Goal: Information Seeking & Learning: Learn about a topic

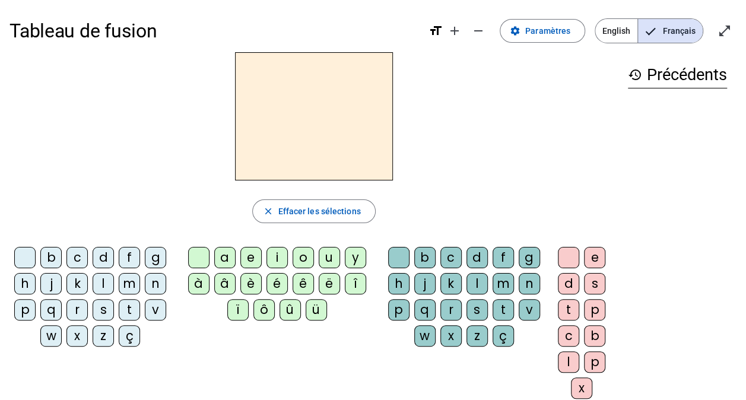
click at [51, 253] on div "b" at bounding box center [50, 257] width 21 height 21
click at [457, 310] on div "r" at bounding box center [450, 309] width 21 height 21
click at [274, 259] on div "i" at bounding box center [277, 257] width 21 height 21
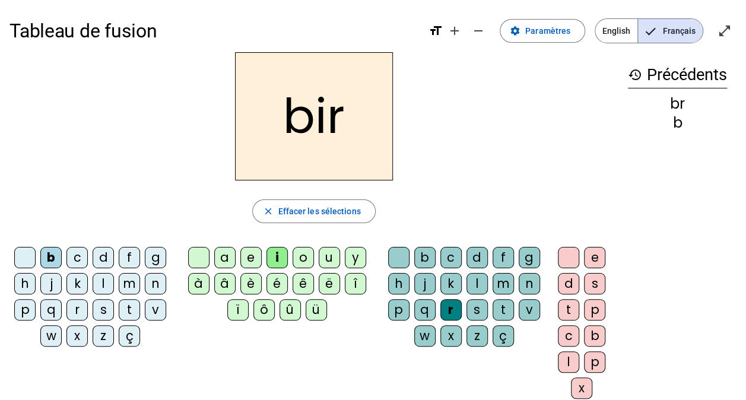
click at [593, 256] on div "e" at bounding box center [594, 257] width 21 height 21
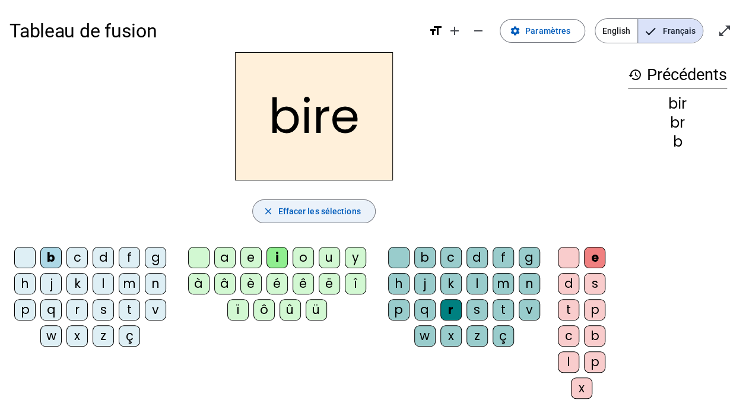
drag, startPoint x: 315, startPoint y: 209, endPoint x: 269, endPoint y: 213, distance: 45.8
click at [269, 213] on mat-icon "close" at bounding box center [267, 211] width 11 height 11
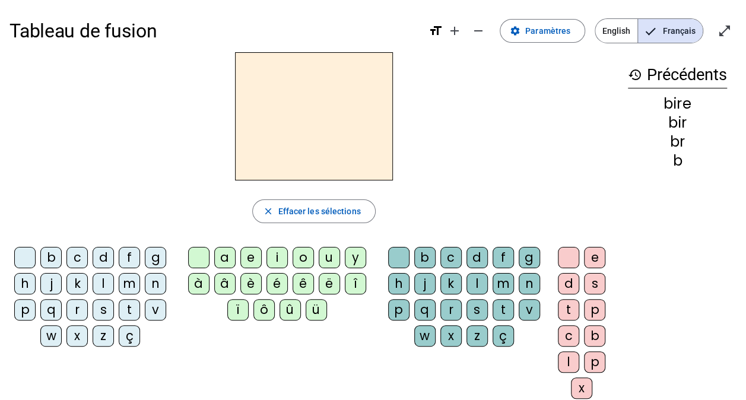
click at [126, 342] on div "ç" at bounding box center [129, 335] width 21 height 21
click at [315, 308] on div "ü" at bounding box center [316, 309] width 21 height 21
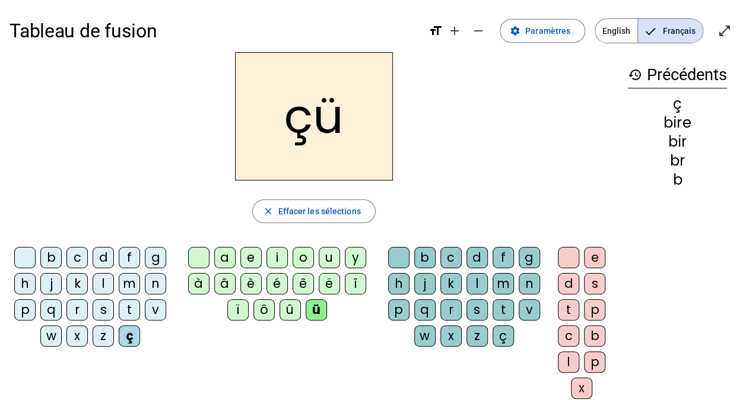
click at [416, 306] on div "q" at bounding box center [424, 309] width 21 height 21
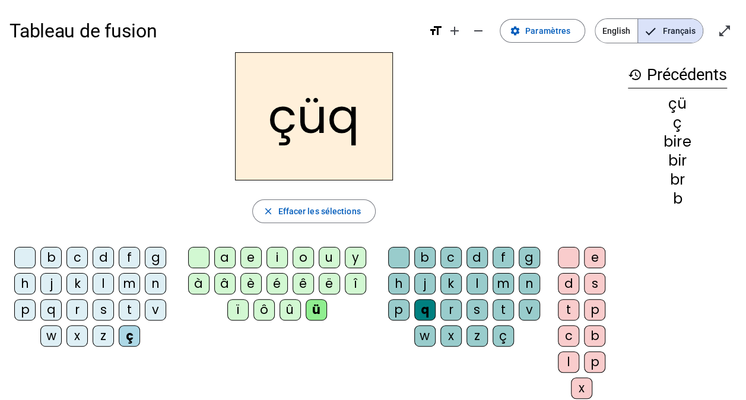
click at [599, 283] on div "s" at bounding box center [594, 283] width 21 height 21
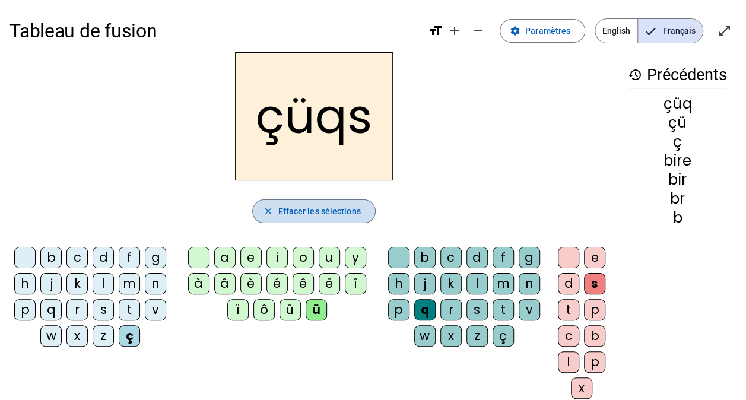
click at [322, 207] on span "Effacer les sélections" at bounding box center [319, 211] width 83 height 14
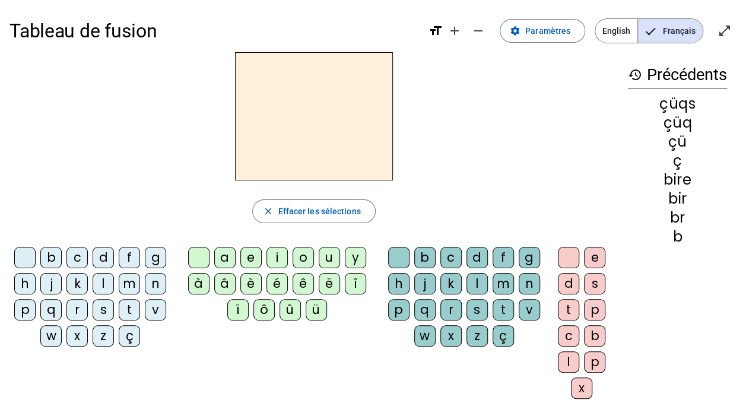
click at [50, 280] on div "j" at bounding box center [50, 283] width 21 height 21
click at [249, 258] on div "e" at bounding box center [250, 257] width 21 height 21
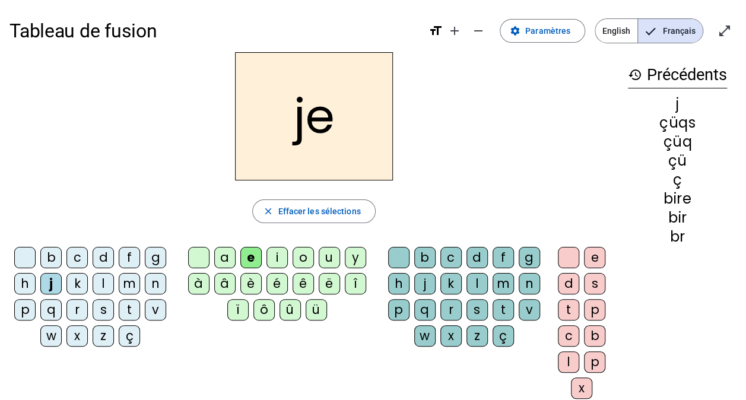
click at [227, 255] on div "a" at bounding box center [224, 257] width 21 height 21
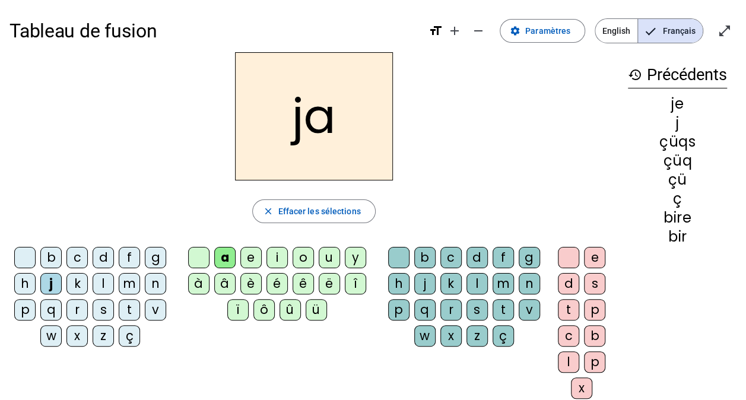
click at [443, 251] on div "c" at bounding box center [450, 257] width 21 height 21
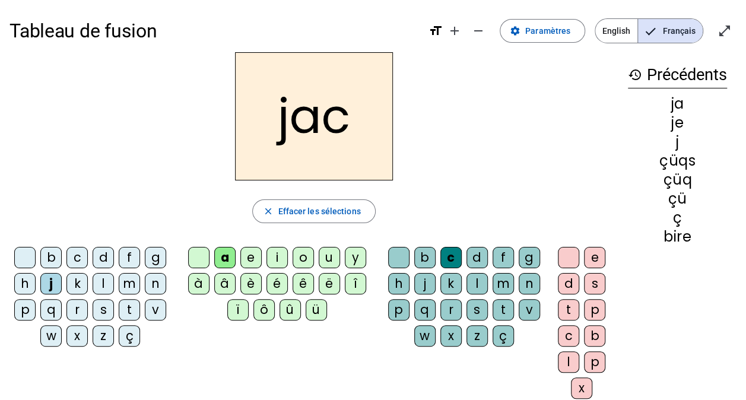
click at [593, 287] on div "s" at bounding box center [594, 283] width 21 height 21
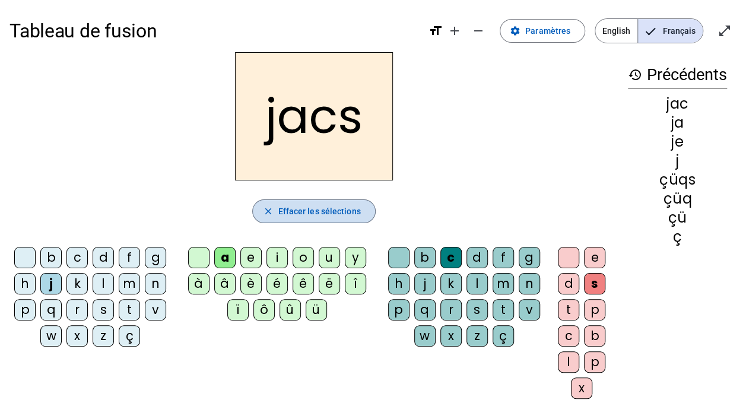
click at [326, 213] on span "Effacer les sélections" at bounding box center [319, 211] width 83 height 14
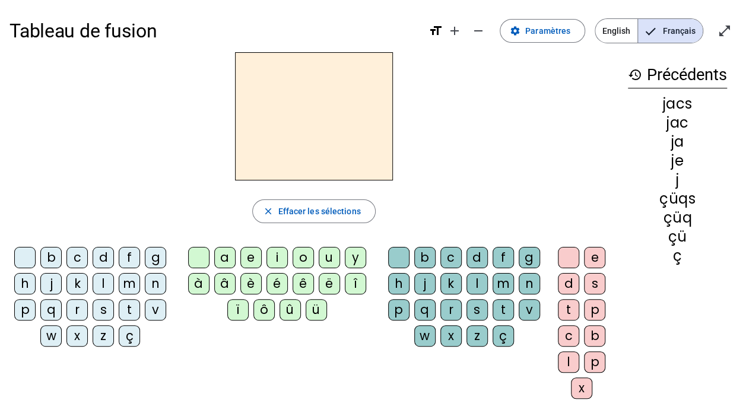
click at [74, 248] on div "c" at bounding box center [76, 257] width 21 height 21
click at [306, 258] on div "o" at bounding box center [303, 257] width 21 height 21
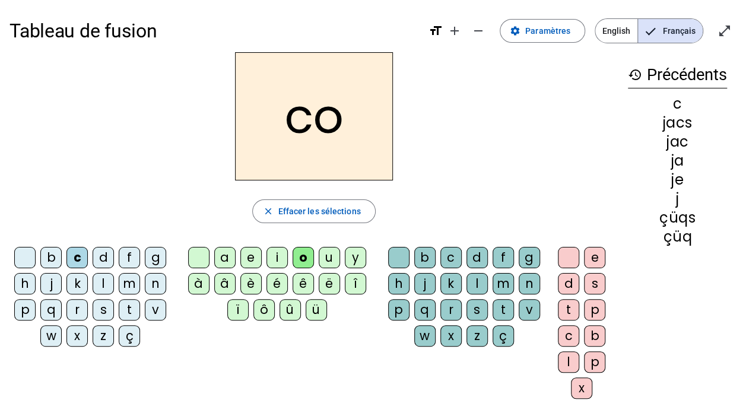
click at [393, 280] on div "h" at bounding box center [398, 283] width 21 height 21
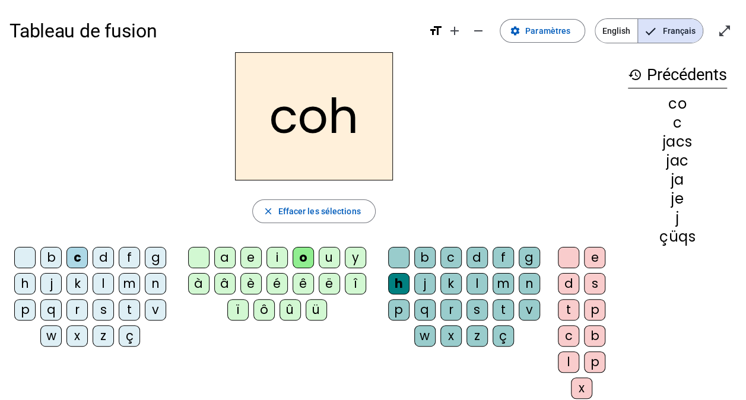
click at [593, 250] on div "e" at bounding box center [594, 257] width 21 height 21
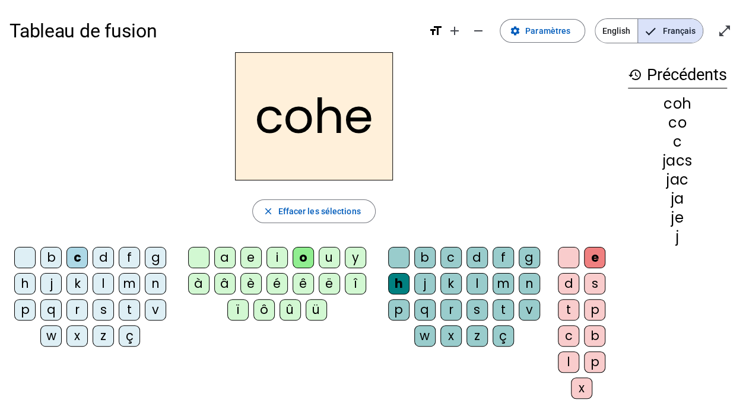
click at [563, 332] on div "c" at bounding box center [568, 335] width 21 height 21
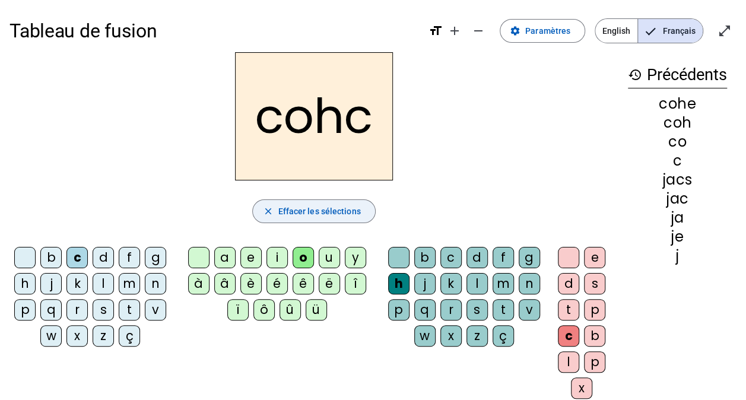
click at [351, 204] on span "Effacer les sélections" at bounding box center [319, 211] width 83 height 14
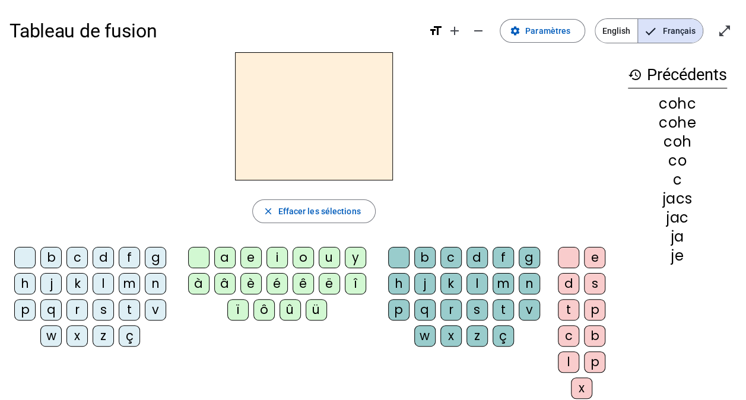
click at [127, 335] on div "ç" at bounding box center [129, 335] width 21 height 21
click at [290, 311] on div "û" at bounding box center [290, 309] width 21 height 21
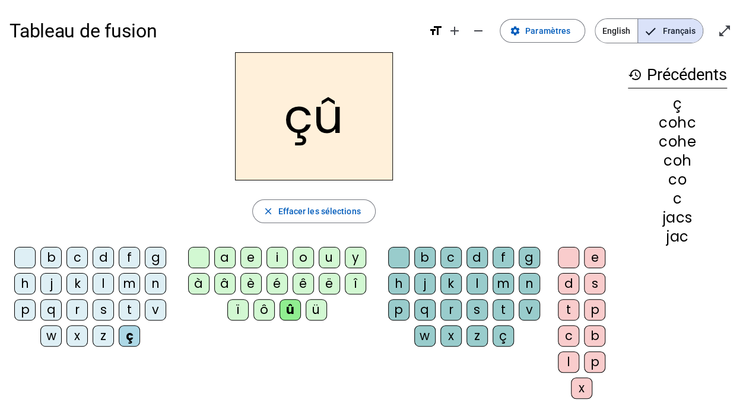
click at [414, 338] on div "w" at bounding box center [424, 335] width 21 height 21
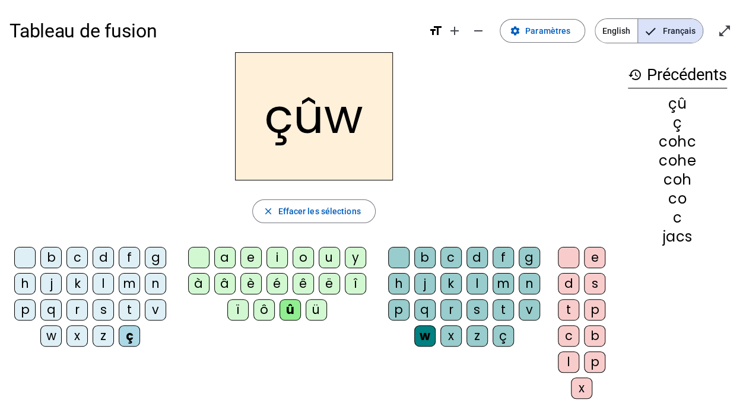
click at [569, 282] on div "d" at bounding box center [568, 283] width 21 height 21
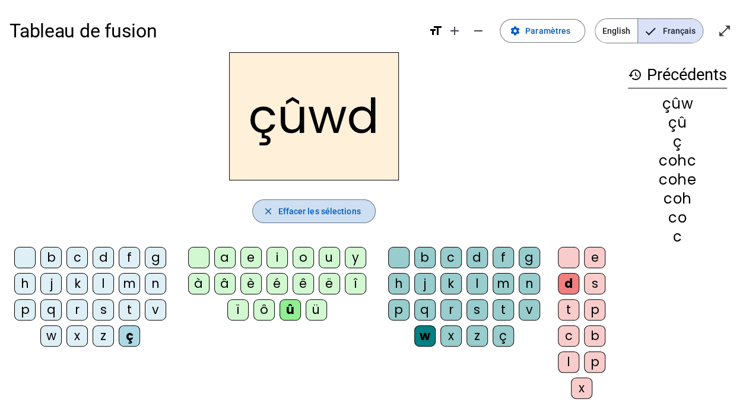
click at [329, 202] on span "button" at bounding box center [314, 211] width 122 height 28
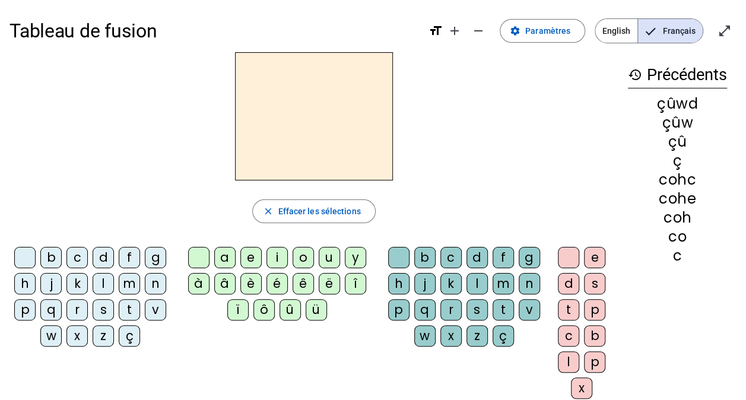
click at [104, 332] on div "z" at bounding box center [103, 335] width 21 height 21
click at [224, 248] on div "a" at bounding box center [224, 257] width 21 height 21
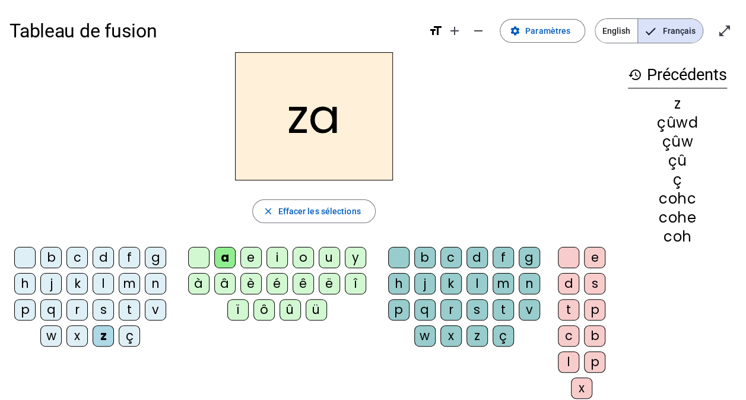
click at [397, 310] on div "p" at bounding box center [398, 309] width 21 height 21
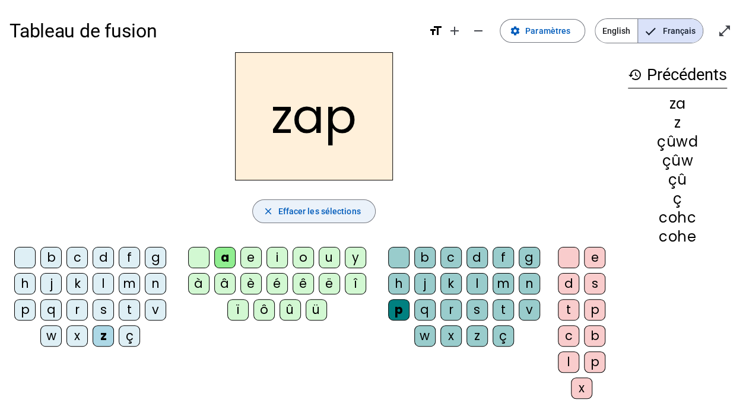
click at [268, 210] on mat-icon "close" at bounding box center [267, 211] width 11 height 11
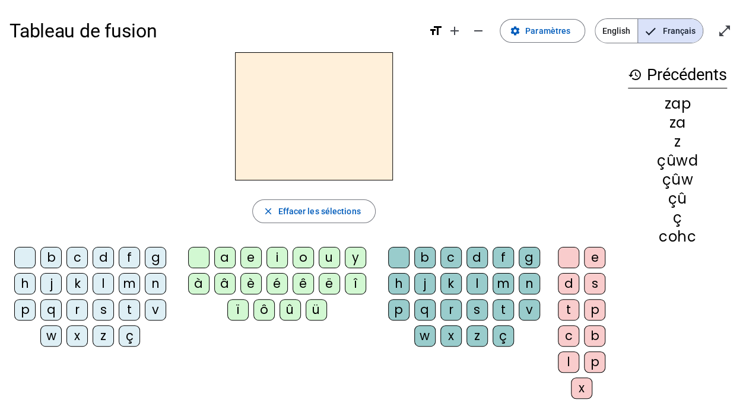
click at [154, 309] on div "v" at bounding box center [155, 309] width 21 height 21
click at [274, 253] on div "i" at bounding box center [277, 257] width 21 height 21
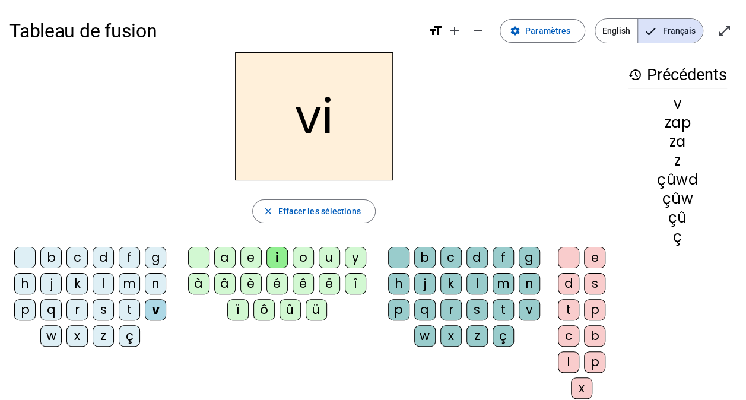
click at [502, 256] on div "f" at bounding box center [503, 257] width 21 height 21
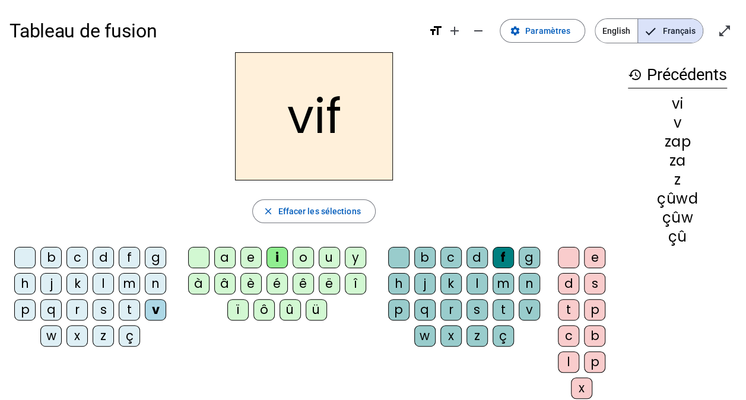
click at [585, 380] on div "x" at bounding box center [581, 388] width 21 height 21
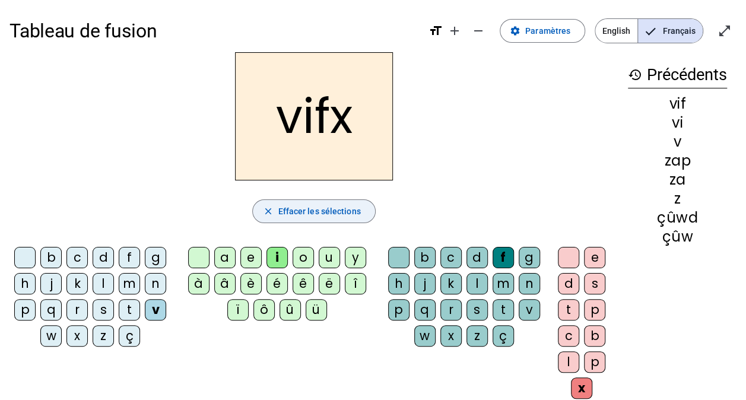
click at [262, 211] on mat-icon "close" at bounding box center [267, 211] width 11 height 11
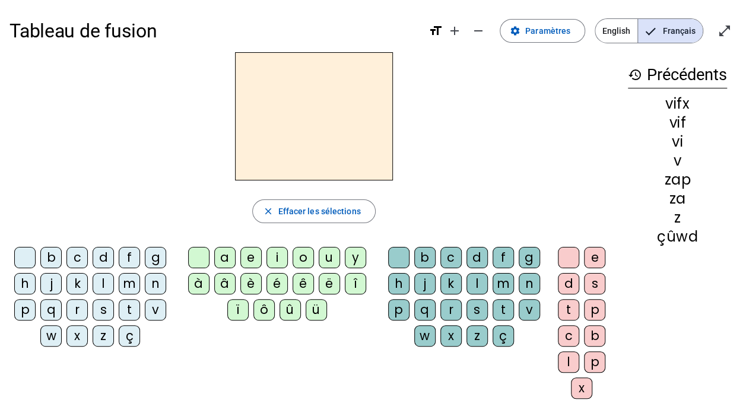
click at [85, 277] on div "k" at bounding box center [76, 283] width 21 height 21
click at [278, 253] on div "i" at bounding box center [277, 257] width 21 height 21
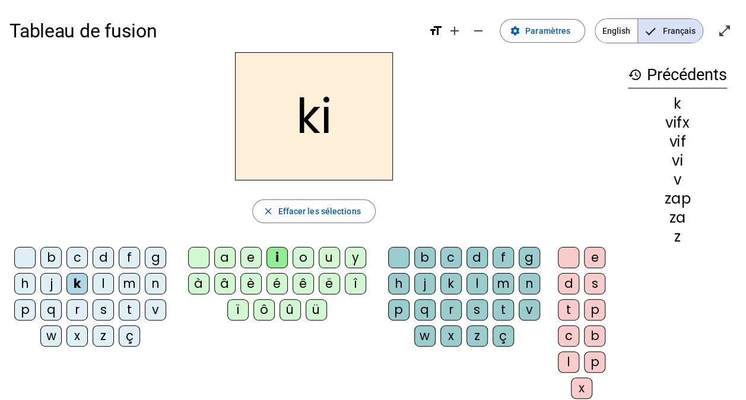
click at [506, 277] on div "m" at bounding box center [503, 283] width 21 height 21
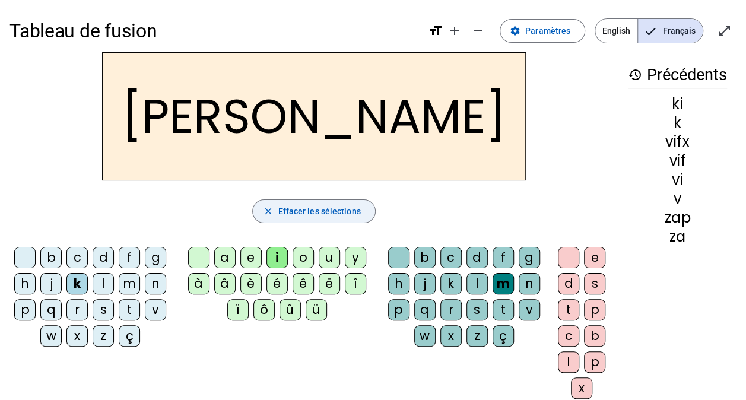
click at [324, 210] on span "Effacer les sélections" at bounding box center [319, 211] width 83 height 14
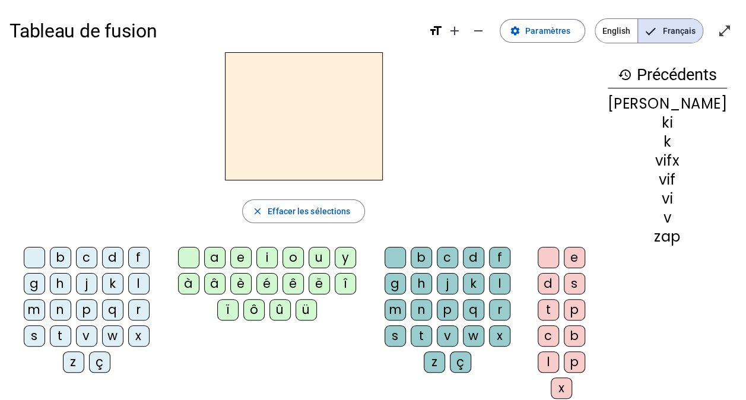
click at [134, 256] on div "f" at bounding box center [138, 257] width 21 height 21
click at [128, 304] on div "r" at bounding box center [138, 309] width 21 height 21
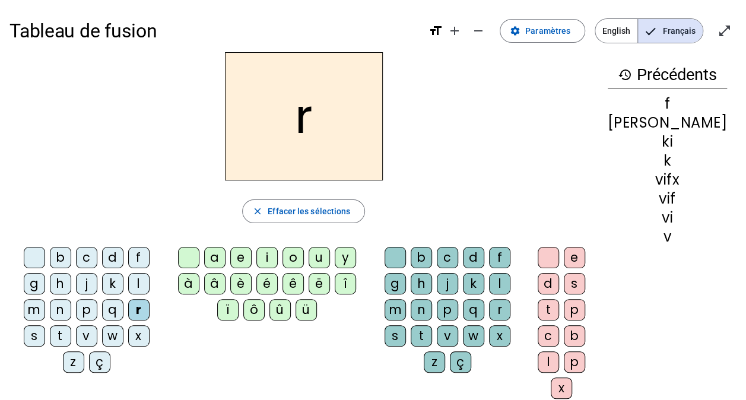
click at [135, 256] on div "f" at bounding box center [138, 257] width 21 height 21
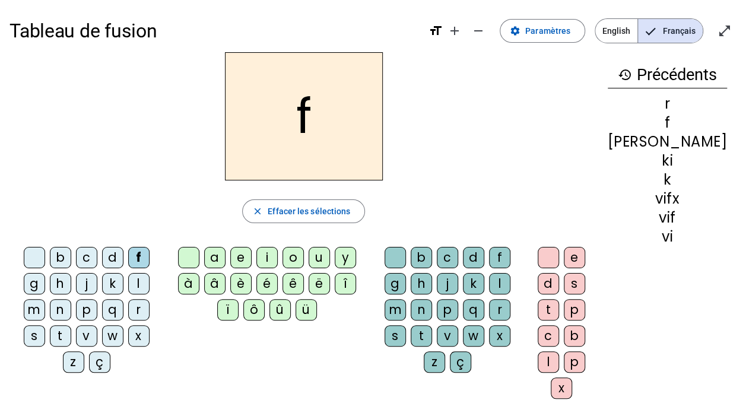
click at [489, 302] on div "r" at bounding box center [499, 309] width 21 height 21
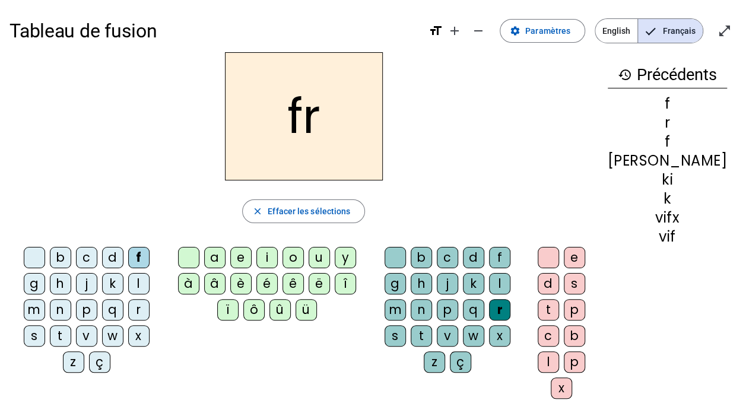
click at [351, 255] on div "y" at bounding box center [345, 257] width 21 height 21
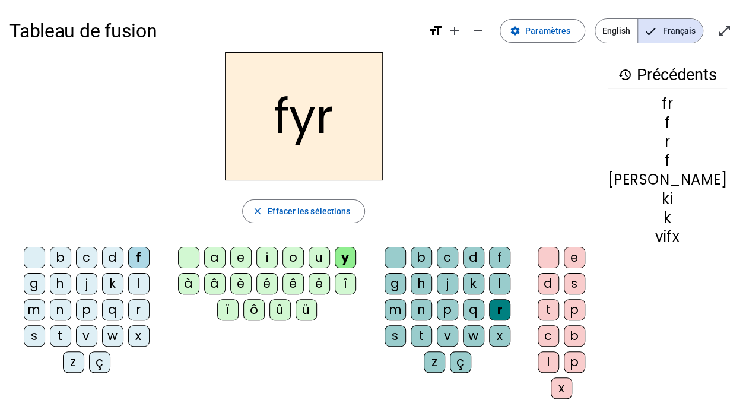
click at [252, 252] on div "e" at bounding box center [240, 257] width 21 height 21
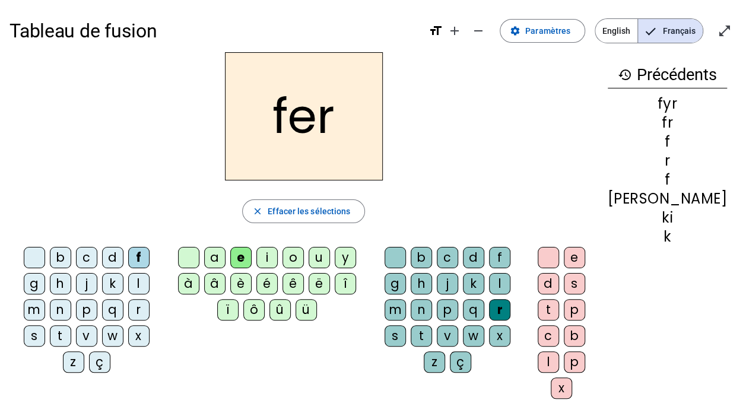
click at [354, 252] on div "y" at bounding box center [345, 257] width 21 height 21
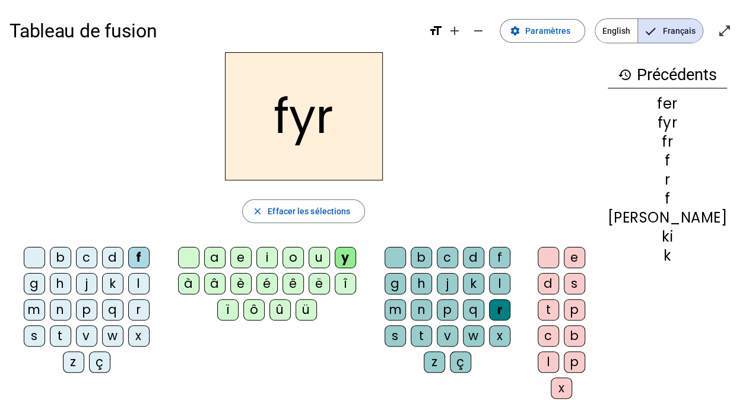
click at [585, 249] on div "e" at bounding box center [574, 257] width 21 height 21
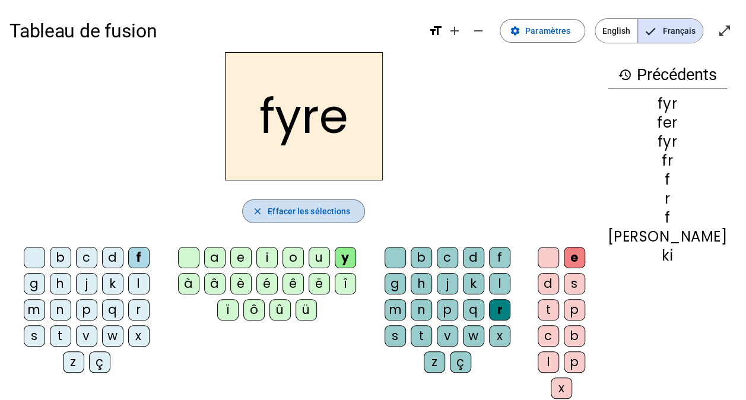
click at [343, 207] on span "Effacer les sélections" at bounding box center [309, 211] width 83 height 14
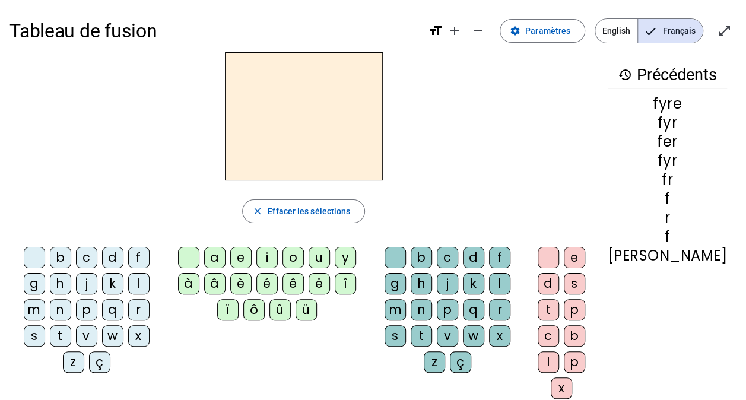
click at [256, 240] on div "close [PERSON_NAME] les sélections b c d f g h j k l m n p q r s t v w x z ç a …" at bounding box center [303, 230] width 589 height 356
click at [128, 311] on div "r" at bounding box center [138, 309] width 21 height 21
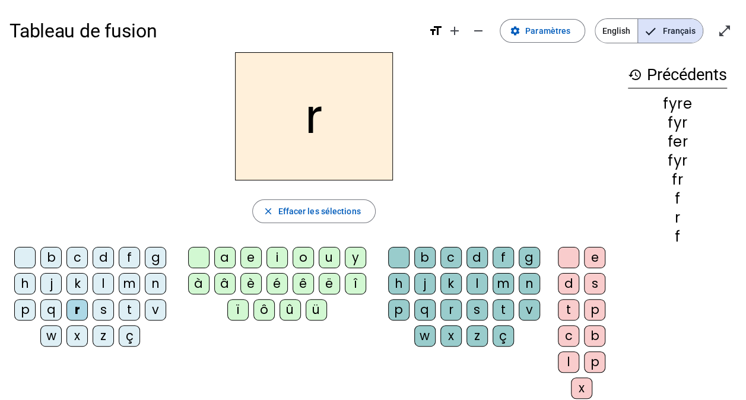
click at [309, 254] on div "o" at bounding box center [303, 257] width 21 height 21
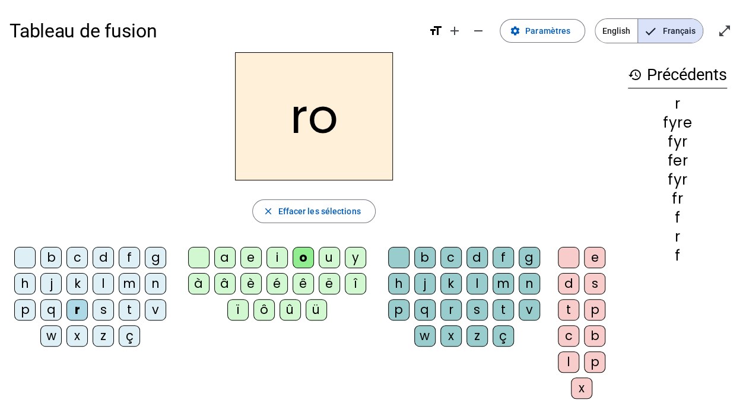
click at [424, 309] on div "q" at bounding box center [424, 309] width 21 height 21
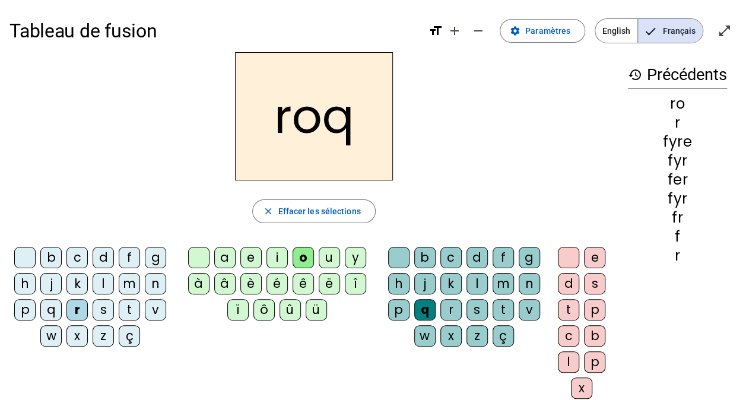
click at [599, 279] on div "s" at bounding box center [594, 283] width 21 height 21
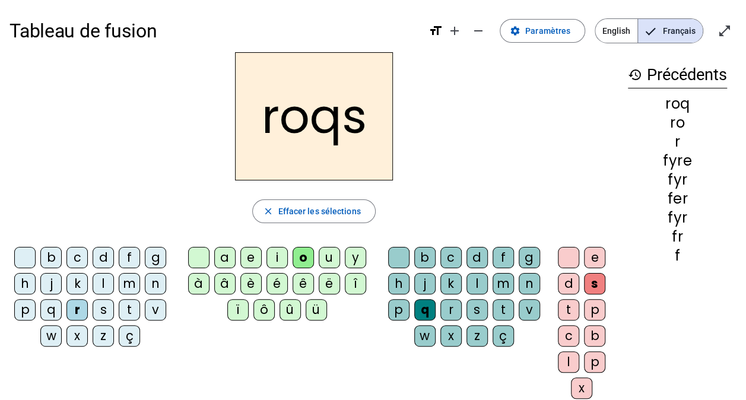
click at [462, 192] on div "roqs close Effacer les sélections b c d f g h j k l m n p q r s t v w x z ç a e…" at bounding box center [313, 230] width 609 height 356
